Goal: Task Accomplishment & Management: Use online tool/utility

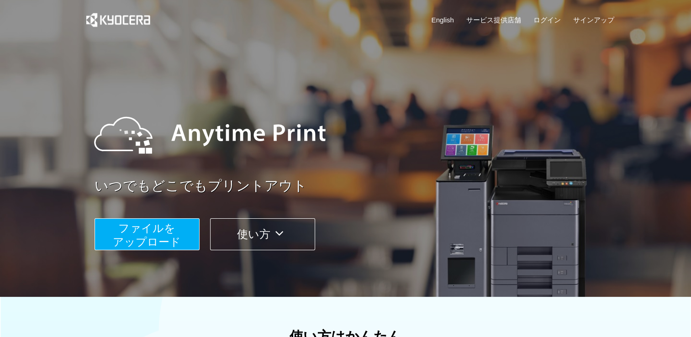
click at [146, 232] on span "ファイルを ​​アップロード" at bounding box center [147, 235] width 68 height 26
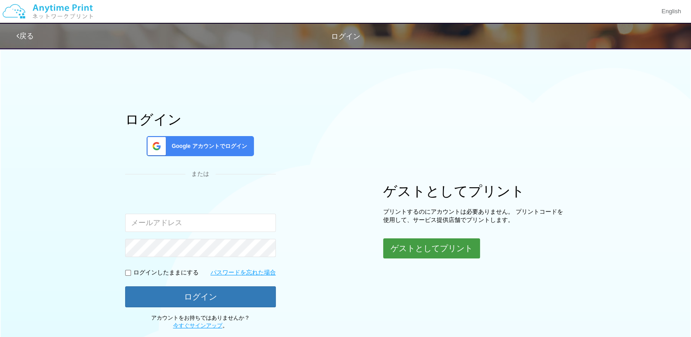
click at [413, 249] on button "ゲストとしてプリント" at bounding box center [431, 249] width 97 height 20
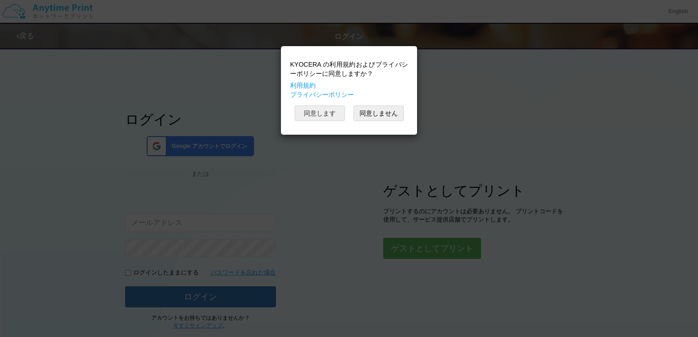
click at [325, 112] on button "同意します" at bounding box center [320, 114] width 50 height 16
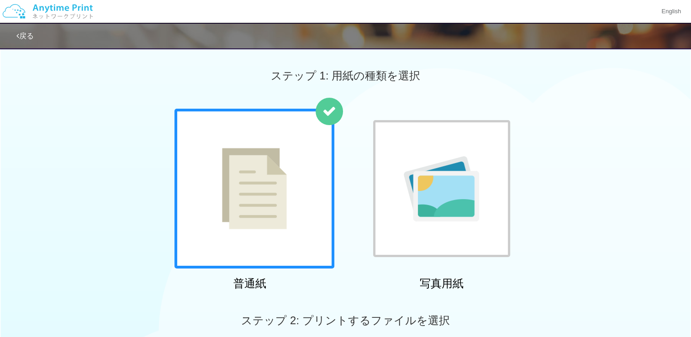
click at [277, 186] on img at bounding box center [254, 188] width 65 height 81
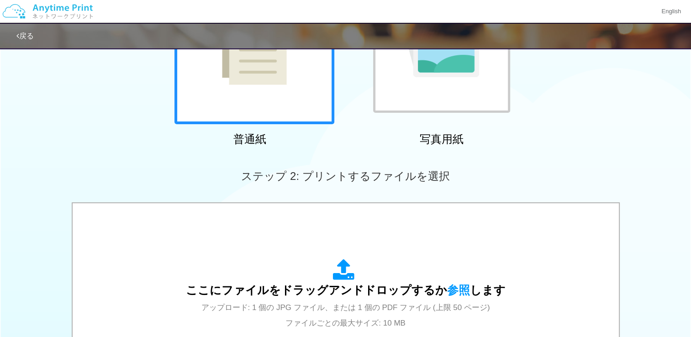
scroll to position [274, 0]
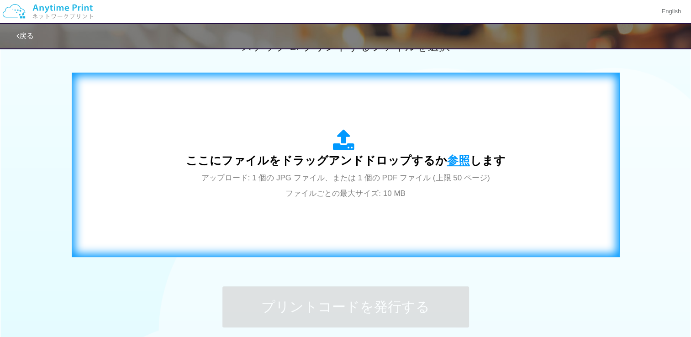
click at [451, 162] on span "参照" at bounding box center [458, 160] width 23 height 13
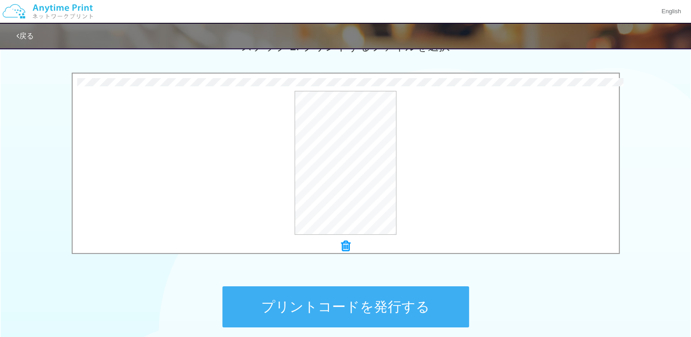
click at [362, 303] on button "プリントコードを発行する" at bounding box center [346, 307] width 247 height 41
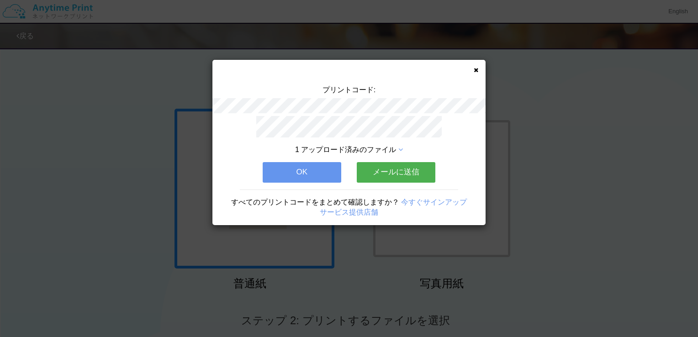
click at [319, 173] on button "OK" at bounding box center [302, 172] width 79 height 20
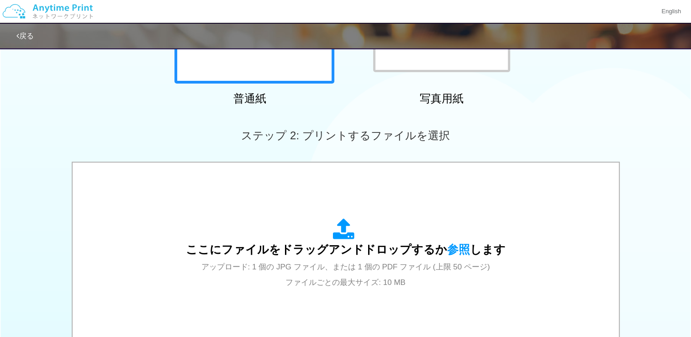
scroll to position [274, 0]
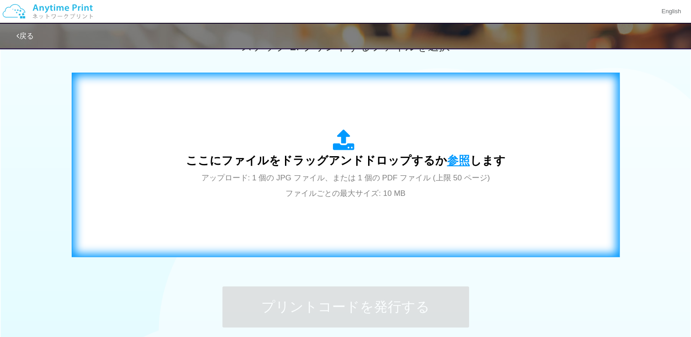
click at [456, 159] on span "参照" at bounding box center [458, 160] width 23 height 13
click at [382, 177] on span "アップロード: 1 個の JPG ファイル、または 1 個の PDF ファイル (上限 50 ページ) ファイルごとの最大サイズ: 10 MB" at bounding box center [346, 186] width 289 height 24
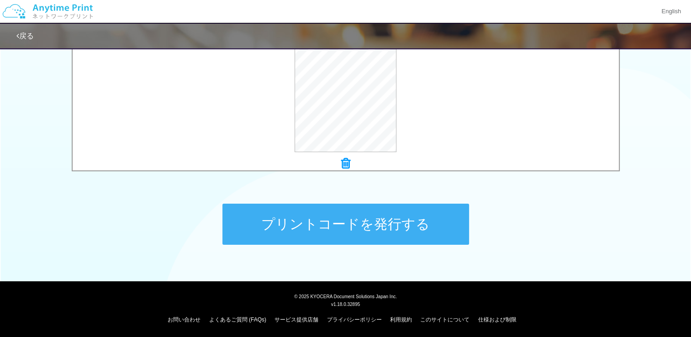
scroll to position [357, 0]
click at [384, 228] on button "プリントコードを発行する" at bounding box center [346, 223] width 247 height 41
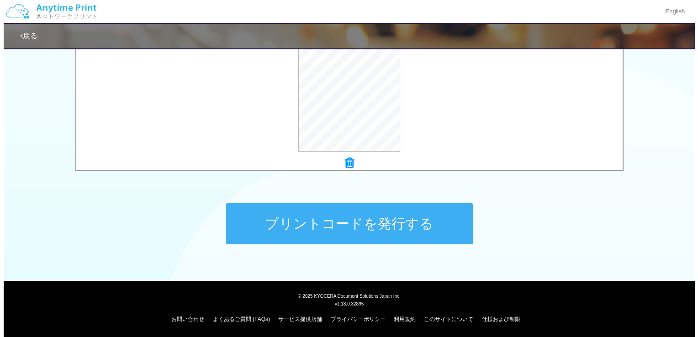
scroll to position [0, 0]
